Goal: Book appointment/travel/reservation

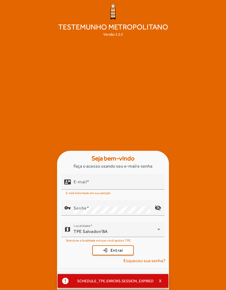
click at [102, 188] on input "E-mail" at bounding box center [117, 184] width 87 height 7
type input "**********"
click at [113, 255] on button "login Entrar" at bounding box center [112, 251] width 41 height 10
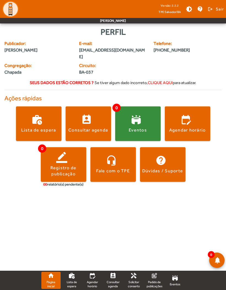
click at [191, 109] on span at bounding box center [188, 123] width 46 height 34
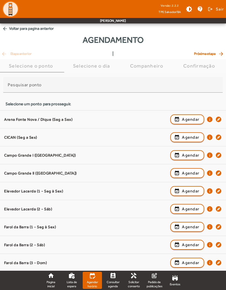
click at [189, 133] on span "button" at bounding box center [187, 137] width 33 height 13
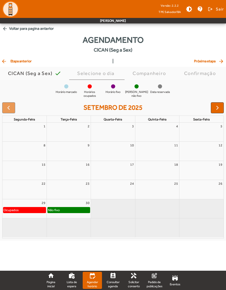
click at [217, 108] on span "button" at bounding box center [217, 108] width 7 height 7
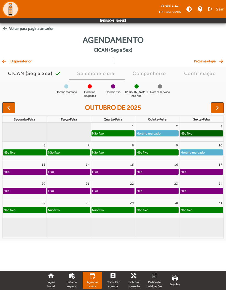
click at [201, 133] on link "Não fixo" at bounding box center [201, 133] width 43 height 6
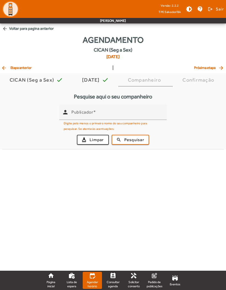
click at [89, 116] on input "Publicador" at bounding box center [116, 114] width 91 height 7
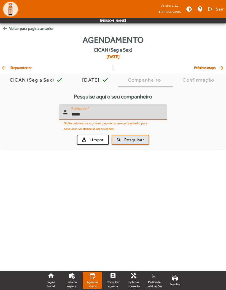
type input "*****"
click at [132, 138] on span "Pesquisar" at bounding box center [134, 140] width 20 height 6
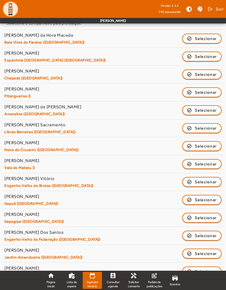
scroll to position [151, 0]
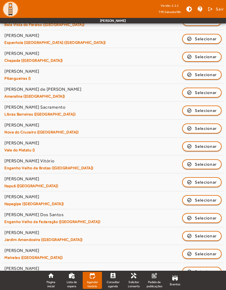
click at [202, 54] on span "Selecionar" at bounding box center [206, 57] width 22 height 7
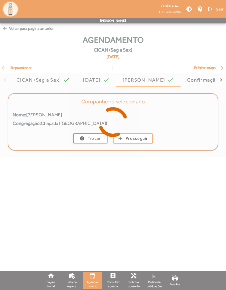
scroll to position [0, 0]
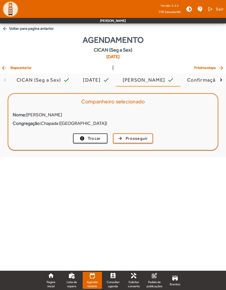
click at [135, 140] on span "Prosseguir" at bounding box center [137, 138] width 22 height 6
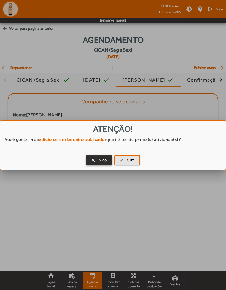
click at [128, 163] on span "Sim" at bounding box center [131, 160] width 8 height 6
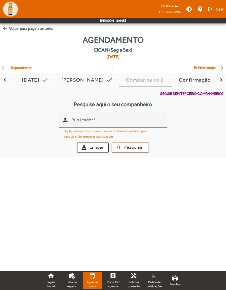
click at [89, 122] on input "Publicador" at bounding box center [116, 122] width 91 height 7
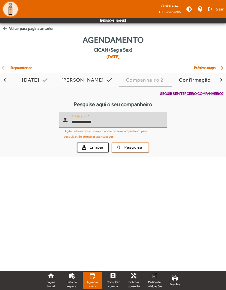
type input "**********"
click at [133, 147] on span "Pesquisar" at bounding box center [134, 147] width 20 height 6
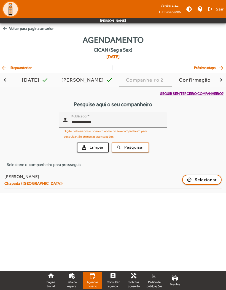
click at [201, 177] on span "Selecionar" at bounding box center [206, 180] width 22 height 7
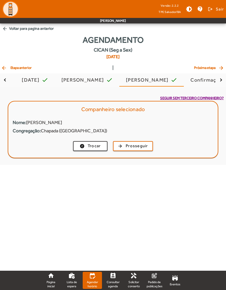
click at [133, 148] on span "Prosseguir" at bounding box center [137, 146] width 22 height 6
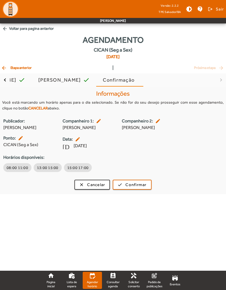
click at [44, 171] on button "13:00 15:00" at bounding box center [48, 167] width 28 height 9
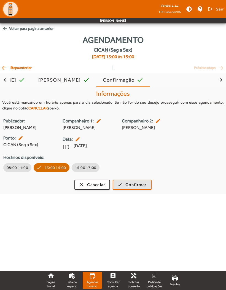
click at [134, 188] on span "Confirmar" at bounding box center [136, 185] width 21 height 6
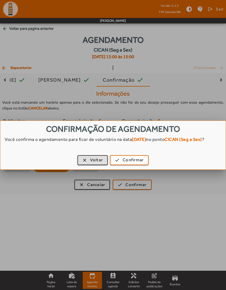
click at [132, 158] on span "Confirmar" at bounding box center [133, 160] width 21 height 6
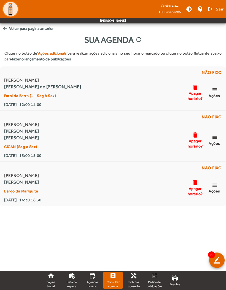
click at [215, 143] on span "Ações" at bounding box center [215, 143] width 12 height 5
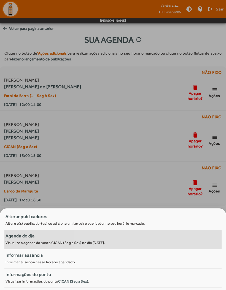
click at [161, 242] on span "Agenda do dia Visualize a agenda do ponto CICAN (Seg a Sex) no dia [DATE]." at bounding box center [112, 240] width 217 height 14
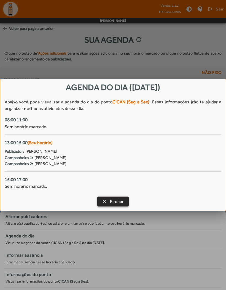
click at [123, 204] on span "Fechar" at bounding box center [117, 202] width 14 height 6
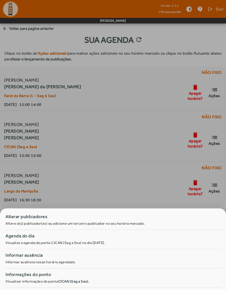
click at [148, 170] on div at bounding box center [113, 145] width 226 height 290
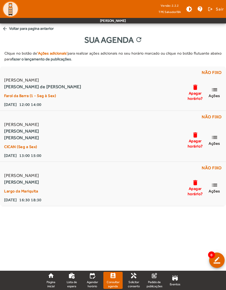
click at [218, 94] on span "Ações" at bounding box center [215, 95] width 12 height 5
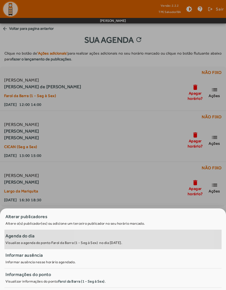
click at [118, 240] on span "Agenda do dia Visualize a agenda do ponto [GEOGRAPHIC_DATA] (1 - Seg à Sex) no …" at bounding box center [113, 239] width 215 height 12
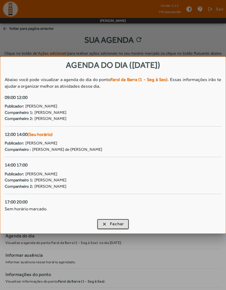
click at [121, 224] on span "Fechar" at bounding box center [117, 224] width 14 height 6
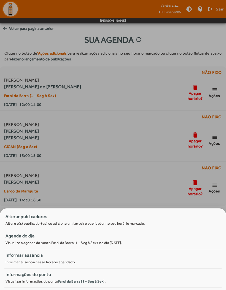
click at [148, 171] on div at bounding box center [113, 145] width 226 height 290
